Goal: Check status

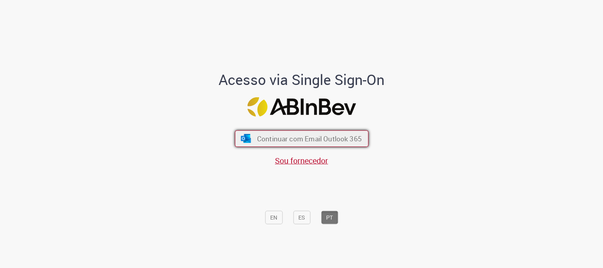
click at [314, 134] on span "Continuar com Email Outlook 365" at bounding box center [309, 138] width 105 height 9
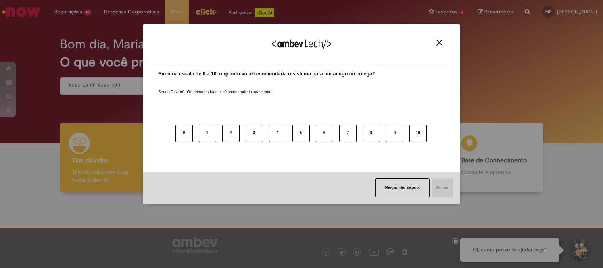
click at [438, 40] on img "Close" at bounding box center [439, 43] width 6 height 6
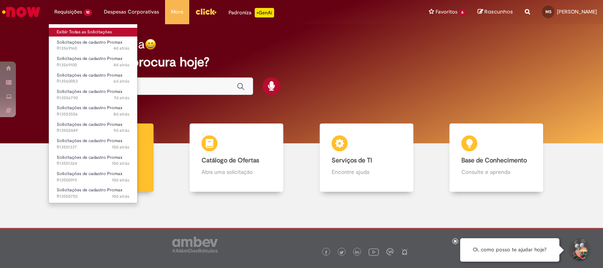
click at [75, 29] on link "Exibir Todas as Solicitações" at bounding box center [93, 32] width 88 height 9
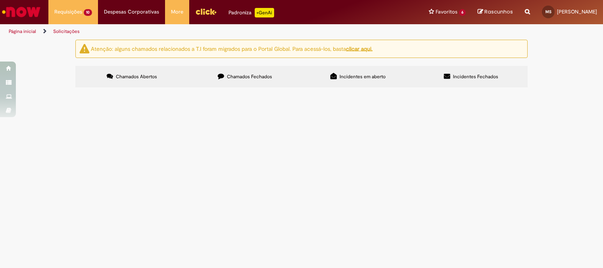
click at [0, 0] on span "69528 NO - CDD NOVA NATAL - 638 355 Quinzenal 30/09/2025 CDD para CDD 64409 NO …" at bounding box center [0, 0] width 0 height 0
click at [0, 0] on td "69528 NO - CDD NOVA NATAL - 638 355 Quinzenal 30/09/2025 CDD para CDD 64409 NO …" at bounding box center [0, 0] width 0 height 0
click at [0, 0] on span "69528 NO - CDD NOVA NATAL - 638 355 Quinzenal 30/09/2025 CDD para CDD 64409 NO …" at bounding box center [0, 0] width 0 height 0
click at [0, 0] on span "Em Validação" at bounding box center [0, 0] width 0 height 0
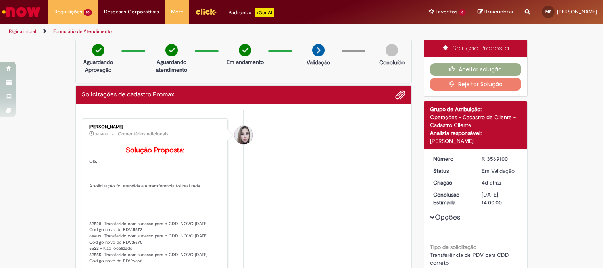
scroll to position [44, 0]
